Goal: Task Accomplishment & Management: Manage account settings

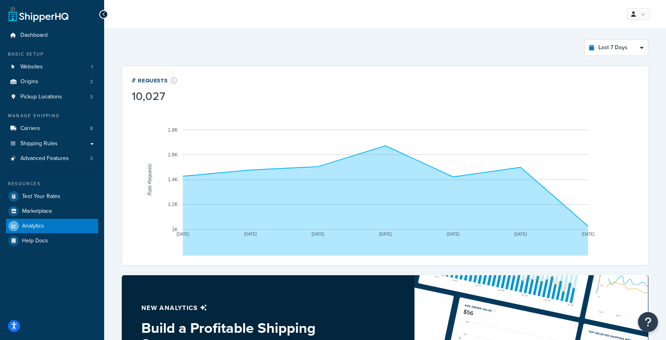
select select "last_7_days"
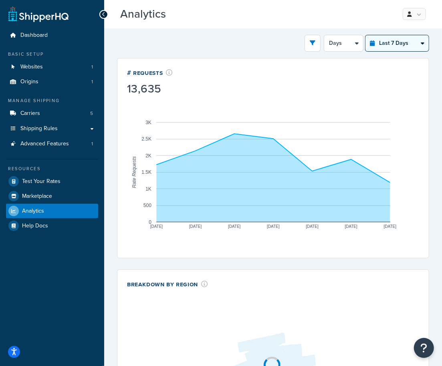
click at [400, 41] on select "Last 24 Hours Last 7 Days Last 30 Days Last 3 Months Last 6 Months Last 12 Mont…" at bounding box center [396, 43] width 63 height 16
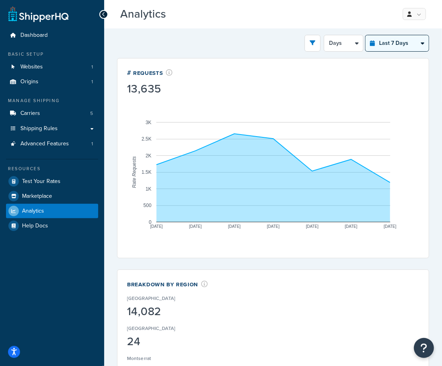
select select "last_year"
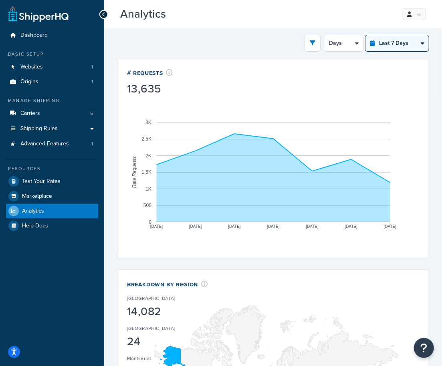
click at [366, 35] on select "Last 24 Hours Last 7 Days Last 30 Days Last 3 Months Last 6 Months Last 12 Mont…" at bounding box center [396, 43] width 63 height 16
select select "1M"
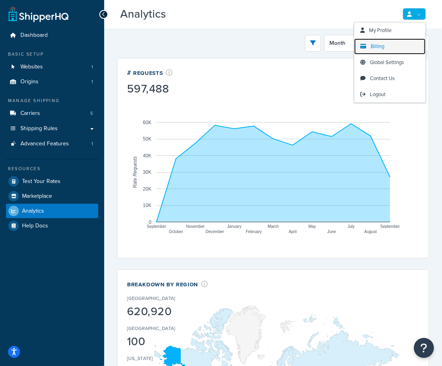
click at [374, 44] on span "Billing" at bounding box center [377, 46] width 14 height 8
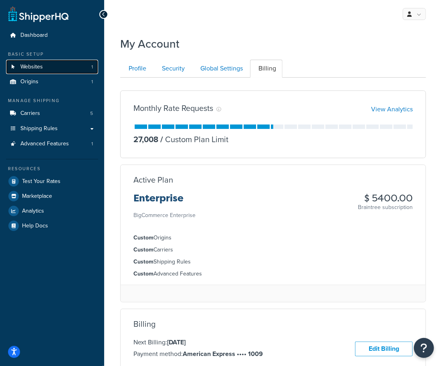
click at [38, 68] on span "Websites" at bounding box center [31, 67] width 22 height 7
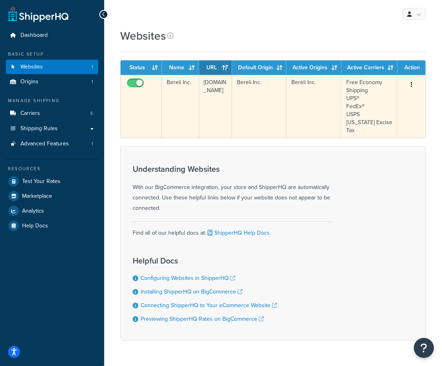
click at [207, 110] on td "[DOMAIN_NAME]" at bounding box center [215, 106] width 33 height 63
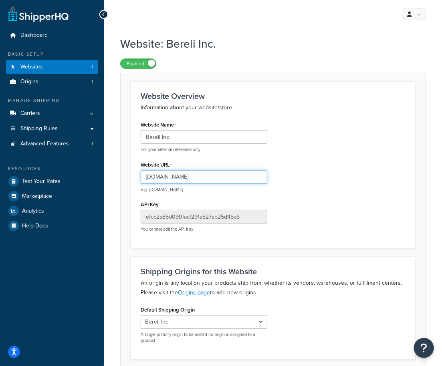
click at [178, 175] on input "[DOMAIN_NAME]" at bounding box center [204, 177] width 127 height 14
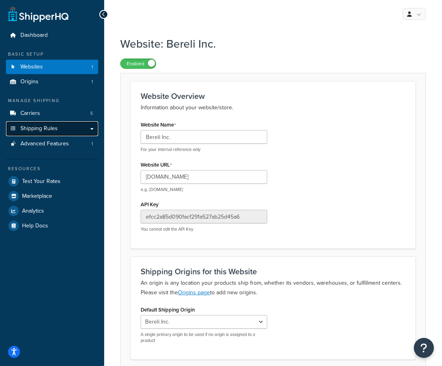
click at [52, 125] on span "Shipping Rules" at bounding box center [38, 128] width 37 height 7
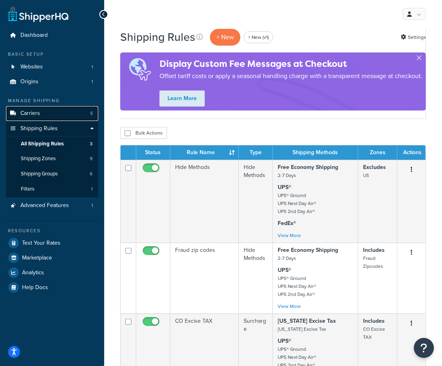
click at [50, 114] on link "Carriers 5" at bounding box center [52, 113] width 92 height 15
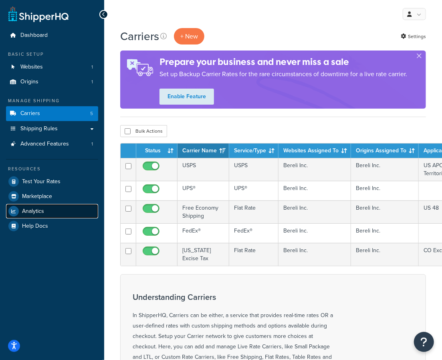
click at [49, 213] on link "Analytics" at bounding box center [52, 211] width 92 height 14
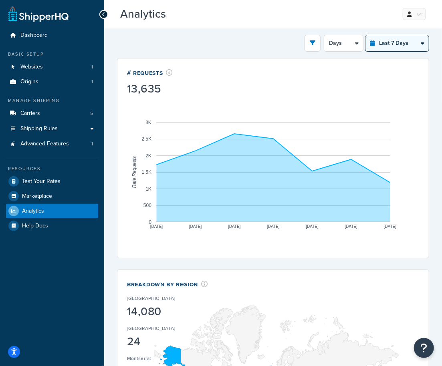
click at [390, 44] on select "Last 24 Hours Last 7 Days Last 30 Days Last 3 Months Last 6 Months Last 12 Mont…" at bounding box center [396, 43] width 63 height 16
select select "last_year"
click at [366, 35] on select "Last 24 Hours Last 7 Days Last 30 Days Last 3 Months Last 6 Months Last 12 Mont…" at bounding box center [396, 43] width 63 height 16
select select "1M"
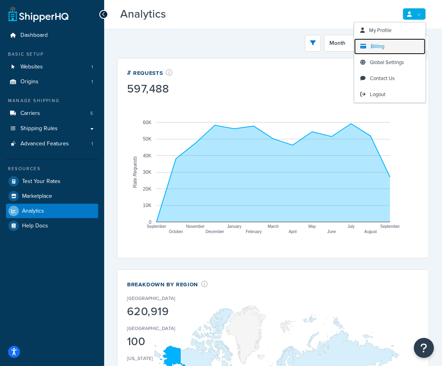
click at [388, 41] on link "Billing" at bounding box center [389, 46] width 71 height 16
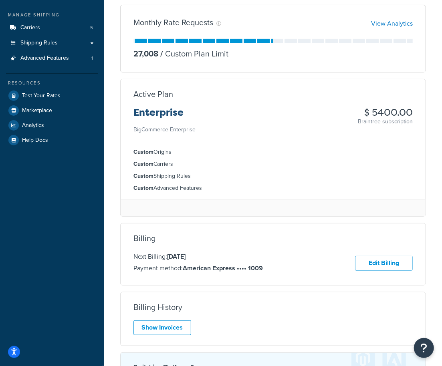
scroll to position [87, 0]
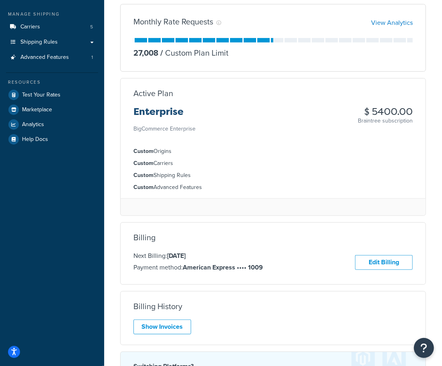
drag, startPoint x: 167, startPoint y: 254, endPoint x: 218, endPoint y: 254, distance: 50.5
click at [218, 254] on p "Next Billing: [DATE]" at bounding box center [197, 256] width 129 height 10
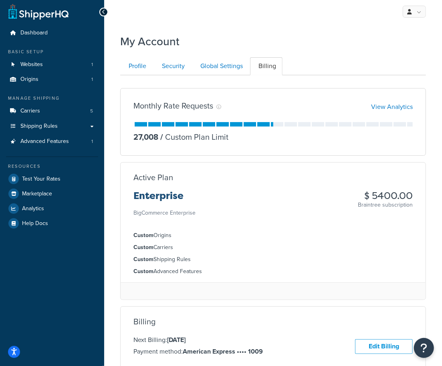
scroll to position [0, 0]
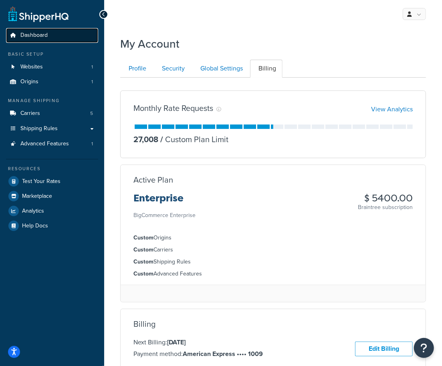
click at [55, 39] on link "Dashboard" at bounding box center [52, 35] width 92 height 15
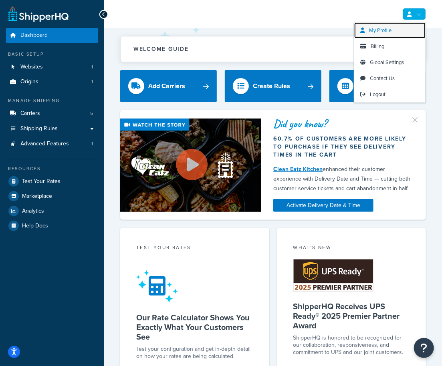
click at [388, 30] on span "My Profile" at bounding box center [380, 30] width 22 height 8
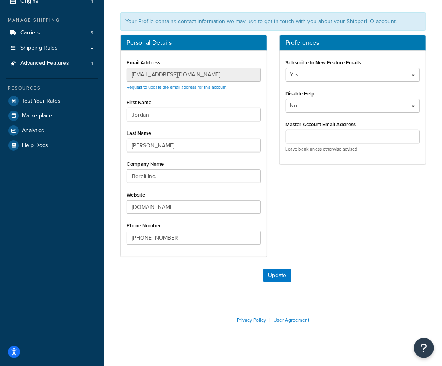
scroll to position [86, 0]
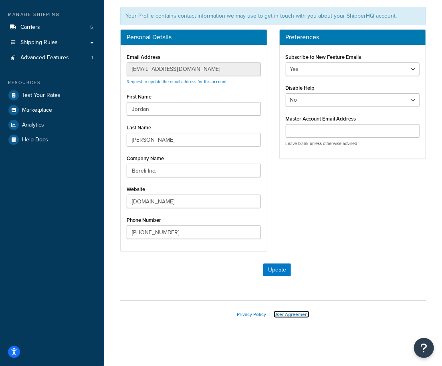
click at [281, 311] on link "User Agreement" at bounding box center [292, 314] width 36 height 7
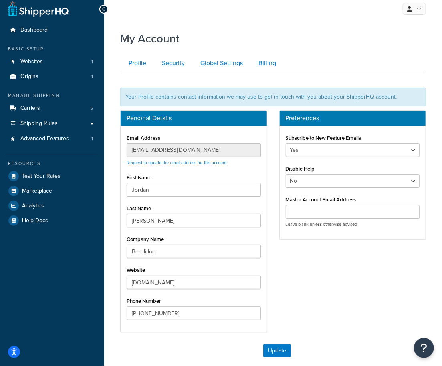
scroll to position [2, 0]
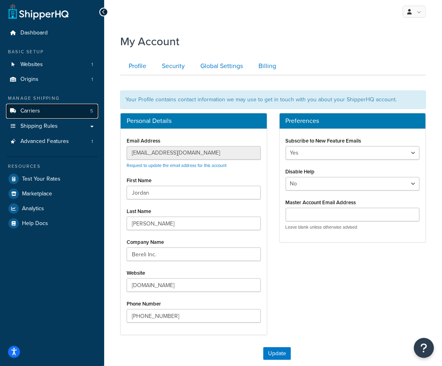
click at [69, 112] on link "Carriers 5" at bounding box center [52, 111] width 92 height 15
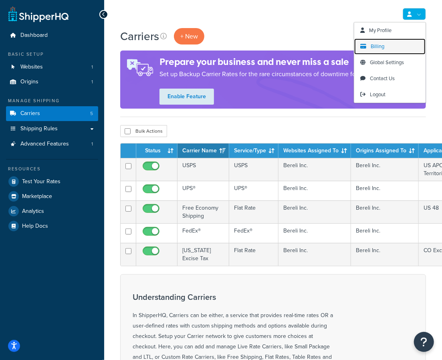
click at [384, 48] on span "Billing" at bounding box center [377, 46] width 14 height 8
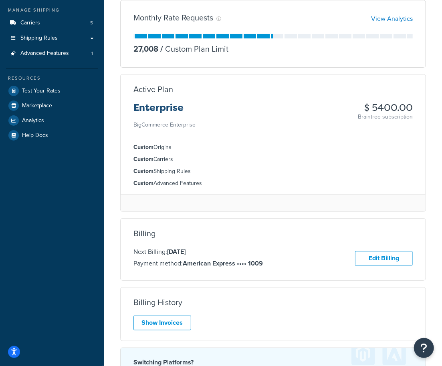
scroll to position [86, 0]
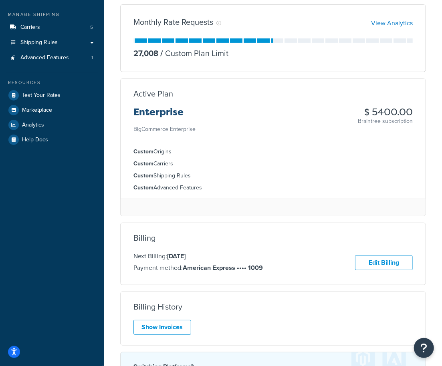
drag, startPoint x: 169, startPoint y: 257, endPoint x: 215, endPoint y: 256, distance: 46.9
click at [215, 256] on p "Next Billing: [DATE]" at bounding box center [197, 256] width 129 height 10
click at [42, 126] on span "Analytics" at bounding box center [33, 125] width 22 height 7
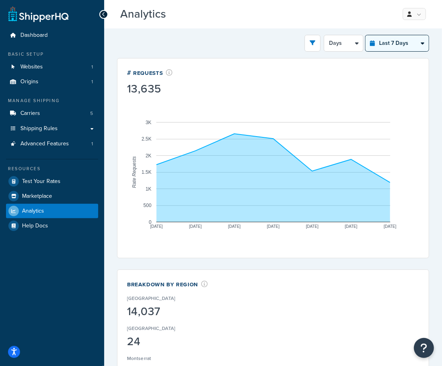
click at [404, 44] on select "Last 24 Hours Last 7 Days Last 30 Days Last 3 Months Last 6 Months Last 12 Mont…" at bounding box center [396, 43] width 63 height 16
select select "last_year"
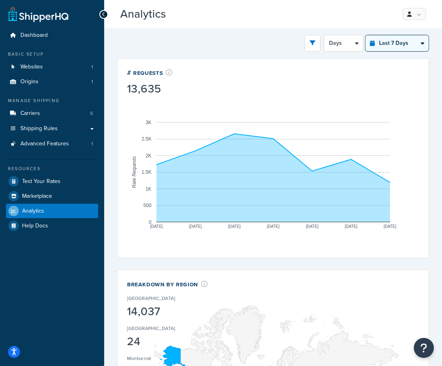
click at [366, 35] on select "Last 24 Hours Last 7 Days Last 30 Days Last 3 Months Last 6 Months Last 12 Mont…" at bounding box center [396, 43] width 63 height 16
select select "1M"
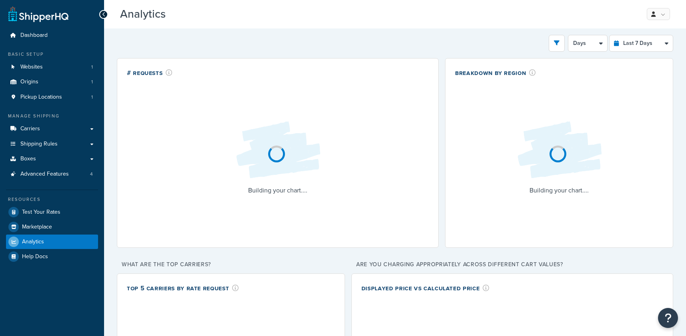
select select "last_7_days"
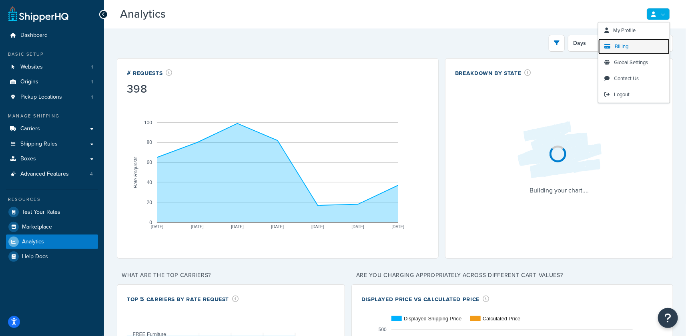
click at [634, 47] on link "Billing" at bounding box center [634, 46] width 71 height 16
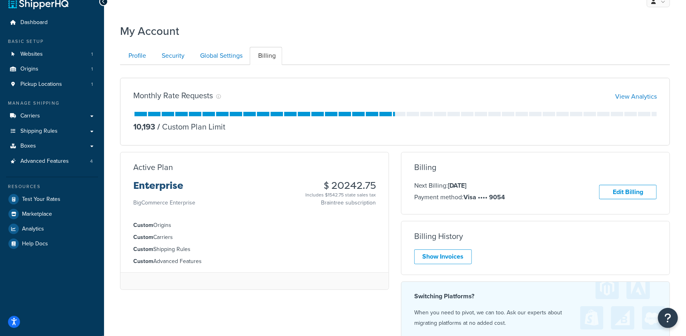
scroll to position [13, 0]
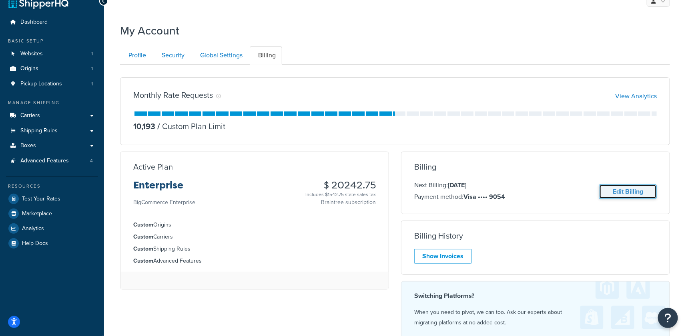
click at [628, 189] on link "Edit Billing" at bounding box center [629, 191] width 58 height 15
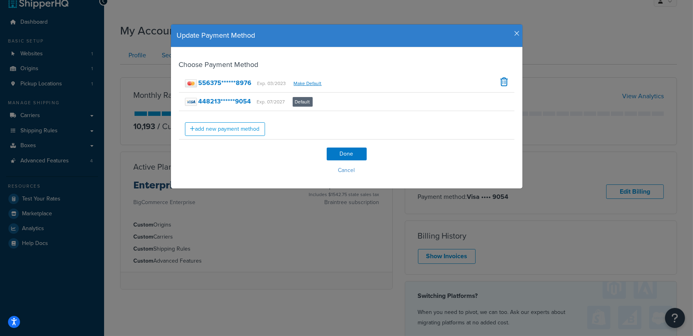
click at [515, 34] on icon "button" at bounding box center [518, 33] width 6 height 7
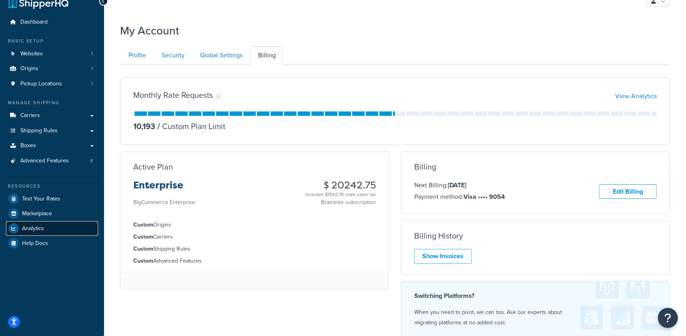
click at [46, 225] on link "Analytics" at bounding box center [52, 228] width 92 height 14
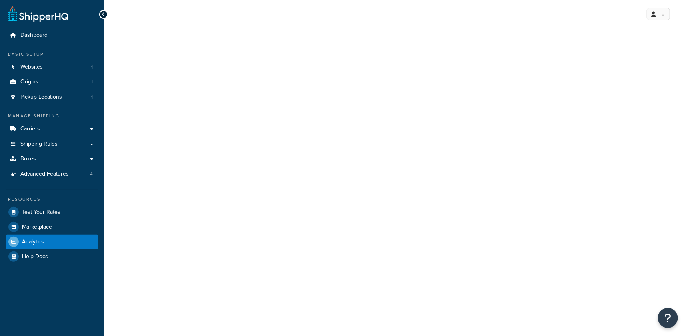
select select "last_7_days"
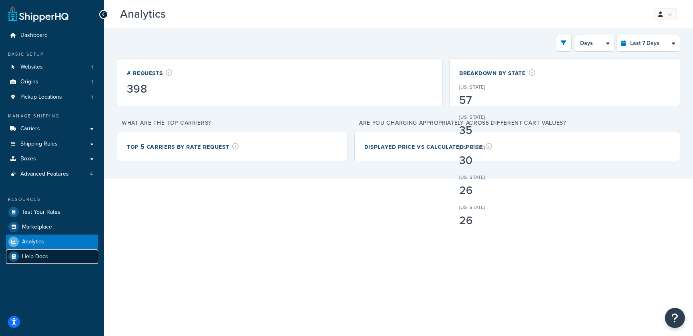
click at [40, 250] on link "Help Docs" at bounding box center [52, 256] width 92 height 14
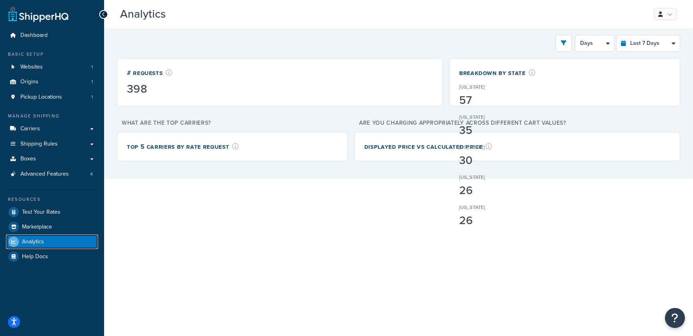
click at [44, 242] on link "Analytics" at bounding box center [52, 241] width 92 height 14
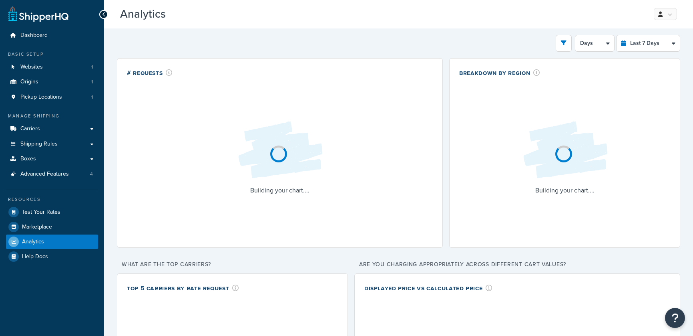
select select "last_7_days"
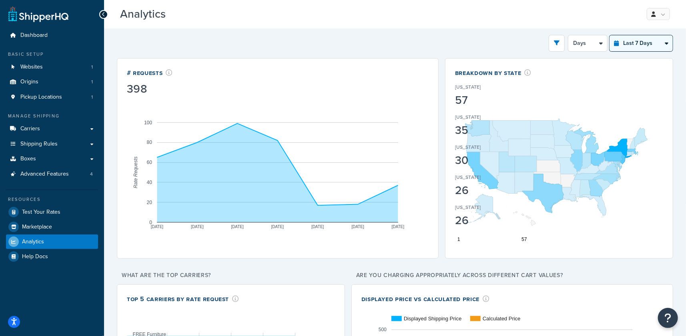
click at [629, 43] on select "Last 24 Hours Last 7 Days Last 30 Days Last 3 Months Last 6 Months Last 12 Mont…" at bounding box center [641, 43] width 63 height 16
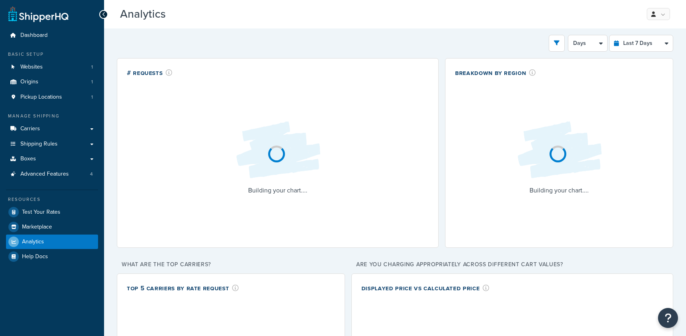
select select "last_7_days"
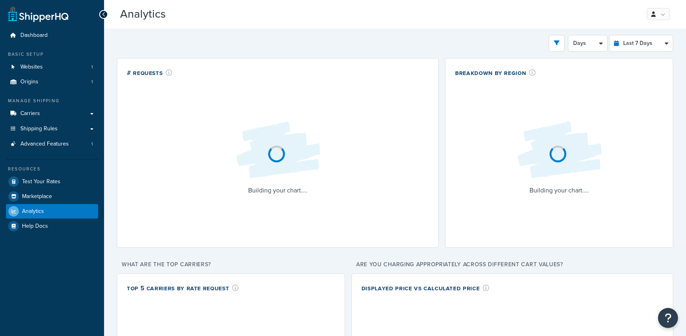
select select "last_7_days"
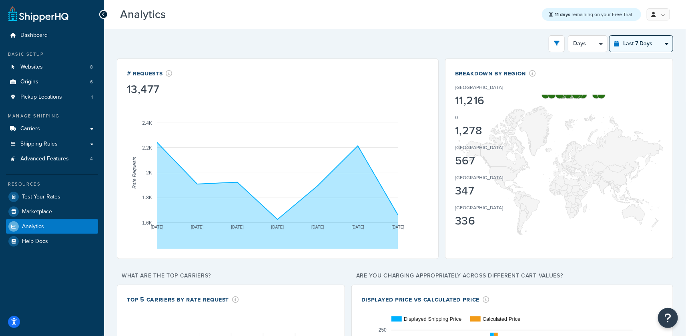
click at [648, 43] on select "Last 24 Hours Last 7 Days Last 30 Days Last 3 Months Last 6 Months Last 12 Mont…" at bounding box center [641, 44] width 63 height 16
select select "last_year"
click at [610, 36] on select "Last 24 Hours Last 7 Days Last 30 Days Last 3 Months Last 6 Months Last 12 Mont…" at bounding box center [641, 44] width 63 height 16
select select "1M"
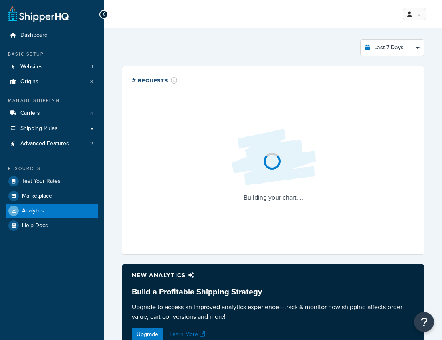
select select "last_7_days"
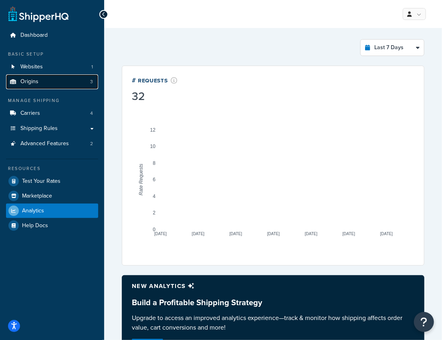
click at [51, 85] on link "Origins 3" at bounding box center [52, 81] width 92 height 15
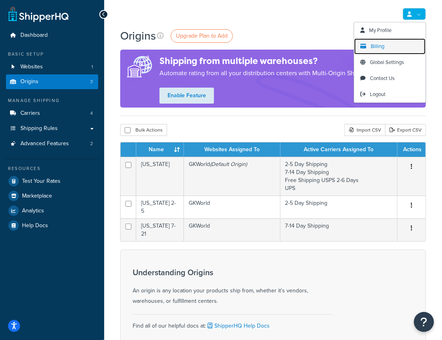
click at [379, 44] on span "Billing" at bounding box center [377, 46] width 14 height 8
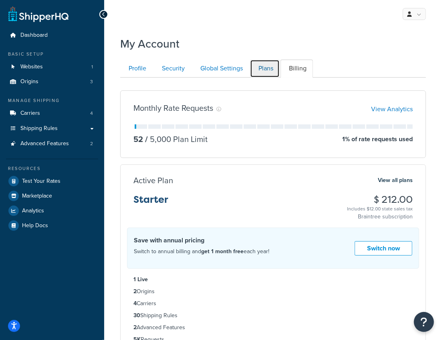
click at [264, 70] on link "Plans" at bounding box center [265, 69] width 30 height 18
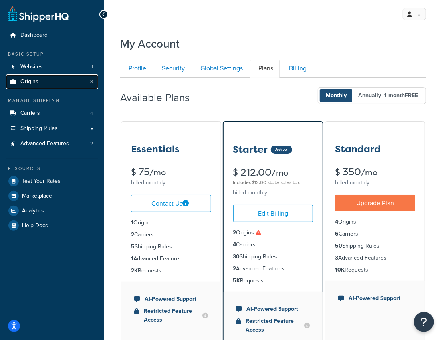
click at [57, 85] on link "Origins 3" at bounding box center [52, 81] width 92 height 15
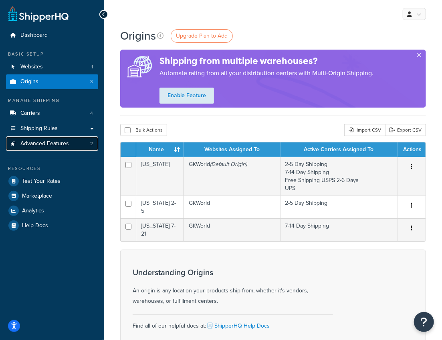
click at [56, 145] on span "Advanced Features" at bounding box center [44, 144] width 48 height 7
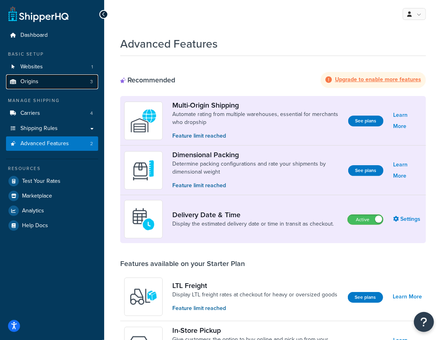
click at [61, 86] on link "Origins 3" at bounding box center [52, 81] width 92 height 15
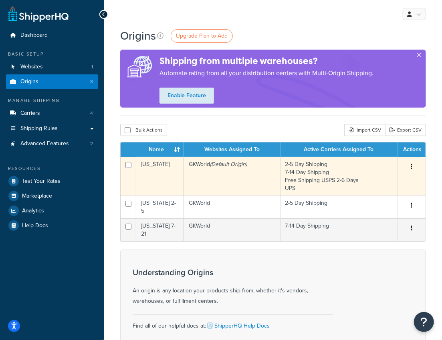
click at [200, 179] on td "GKWorld (Default Origin)" at bounding box center [232, 176] width 97 height 39
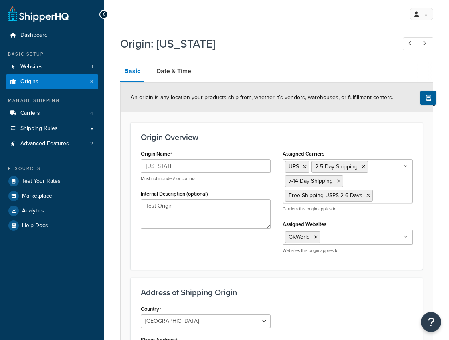
select select "38"
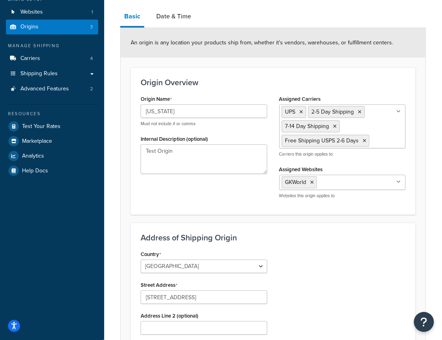
scroll to position [39, 0]
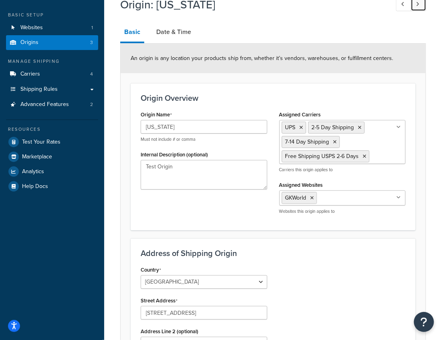
click at [417, 6] on icon at bounding box center [417, 4] width 3 height 5
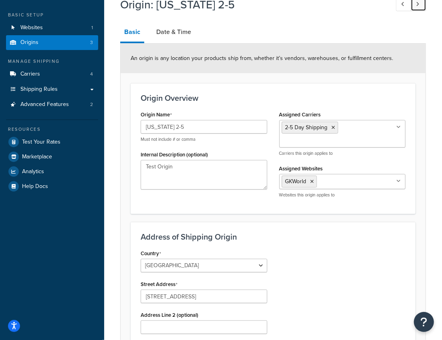
click at [419, 6] on icon at bounding box center [417, 4] width 3 height 5
type input "[US_STATE] 7-21"
click at [50, 43] on link "Origins 3" at bounding box center [52, 42] width 92 height 15
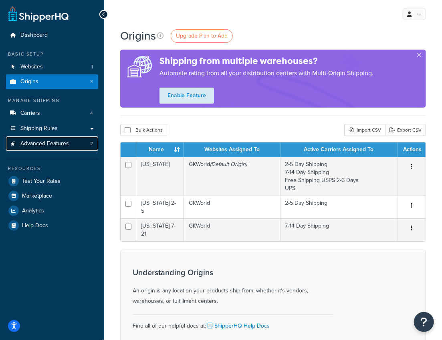
click at [69, 146] on link "Advanced Features 2" at bounding box center [52, 144] width 92 height 15
